Goal: Communication & Community: Participate in discussion

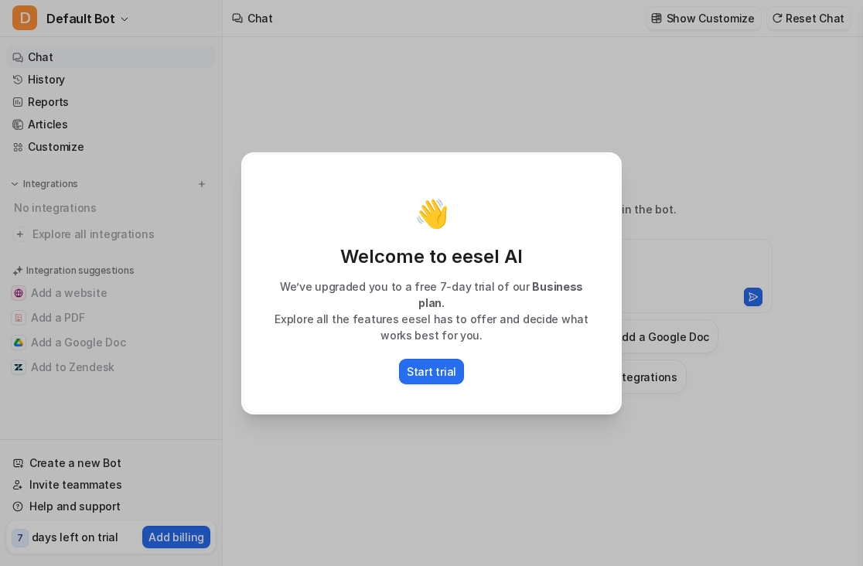
click at [77, 10] on div "👋 Welcome to eesel AI We’ve upgraded you to a free 7-day trial of our Business …" at bounding box center [431, 283] width 863 height 566
